Goal: Task Accomplishment & Management: Use online tool/utility

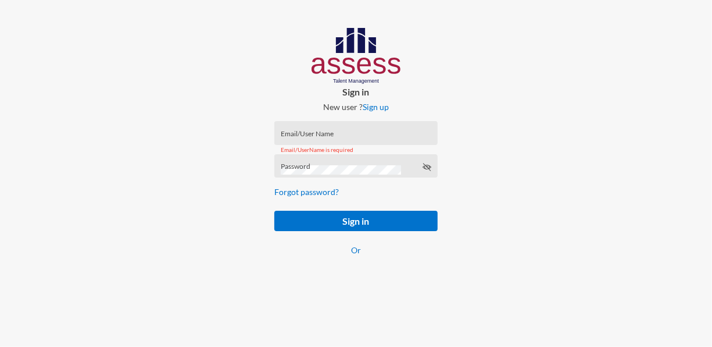
click at [289, 139] on div "Email/UserName is required" at bounding box center [355, 150] width 163 height 24
click at [330, 138] on div "Email/UserName is required" at bounding box center [355, 150] width 163 height 24
click at [337, 133] on input "Email/User Name" at bounding box center [356, 136] width 151 height 9
paste input "mhspl20555"
type input "mhspl20555"
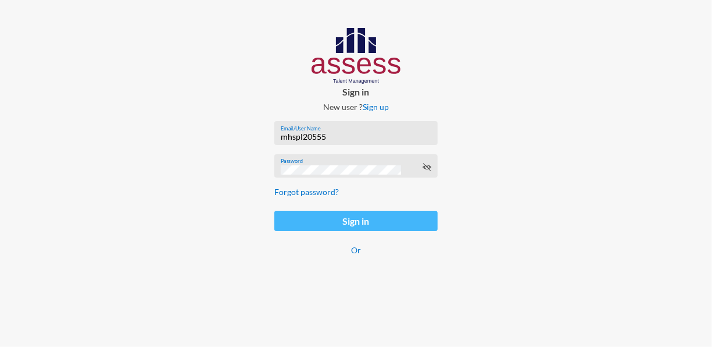
click at [385, 212] on button "Sign in" at bounding box center [355, 220] width 163 height 20
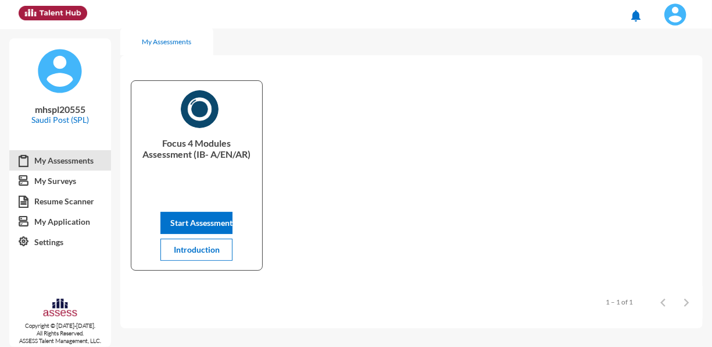
scroll to position [12, 0]
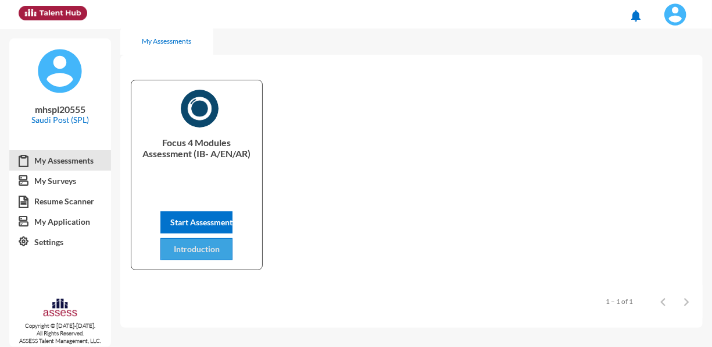
click at [197, 248] on span "Introduction" at bounding box center [197, 249] width 46 height 10
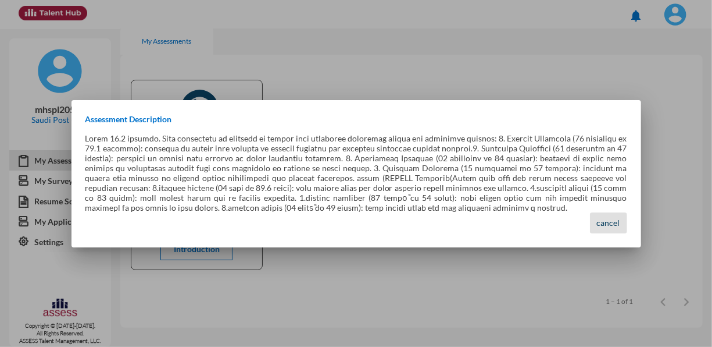
click at [612, 219] on span "cancel" at bounding box center [608, 222] width 23 height 10
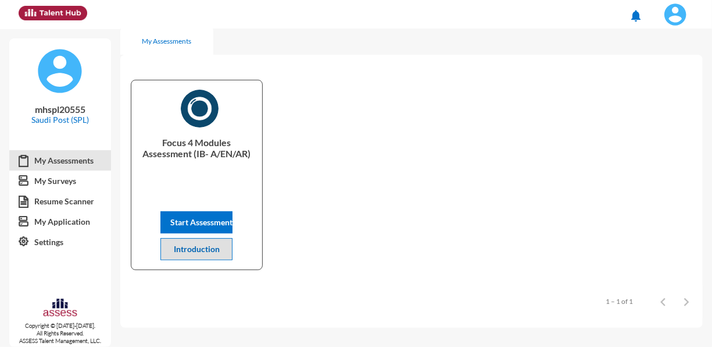
scroll to position [0, 0]
